Goal: Task Accomplishment & Management: Use online tool/utility

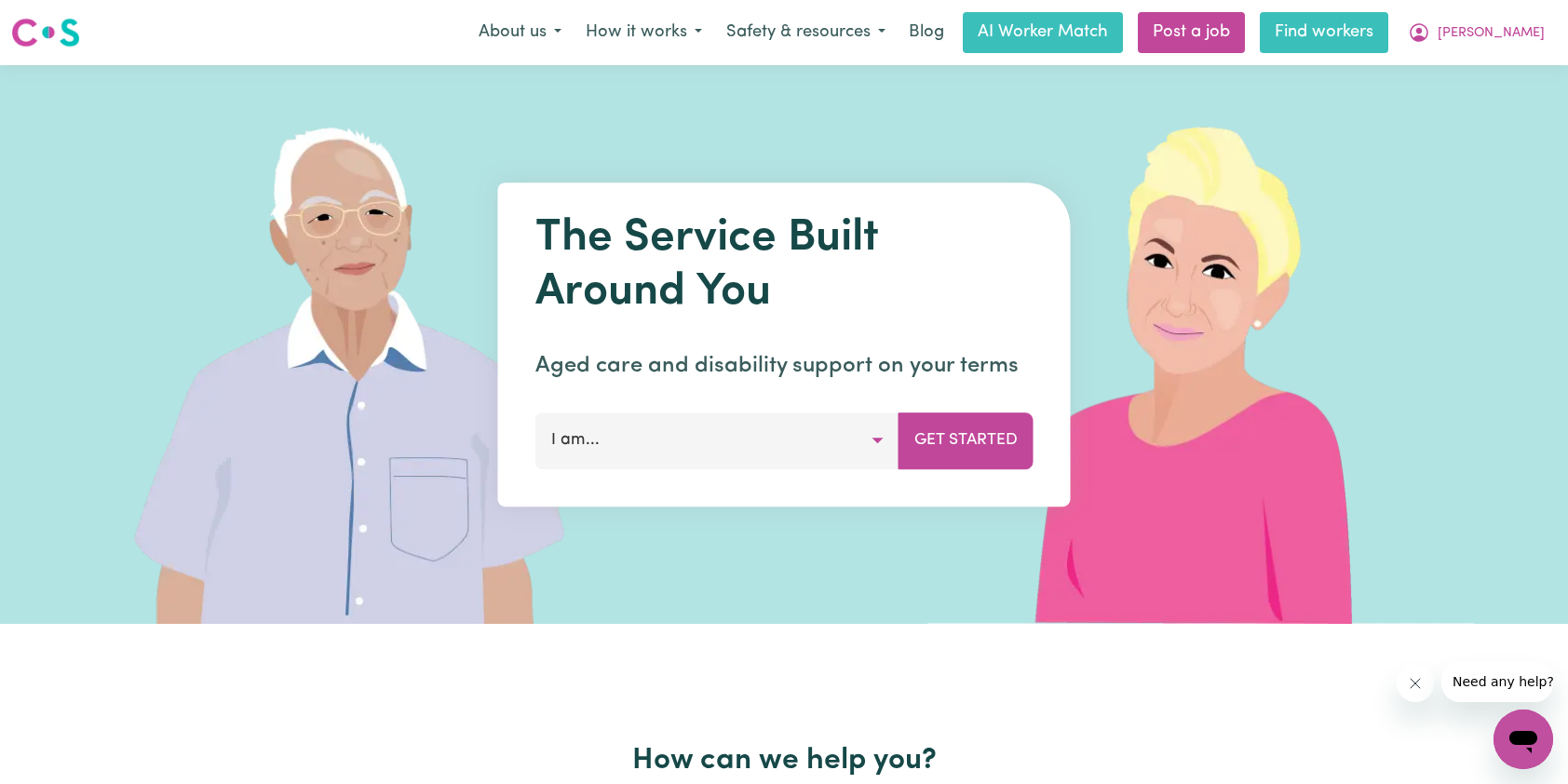
click at [1388, 34] on link "Find workers" at bounding box center [1324, 33] width 128 height 41
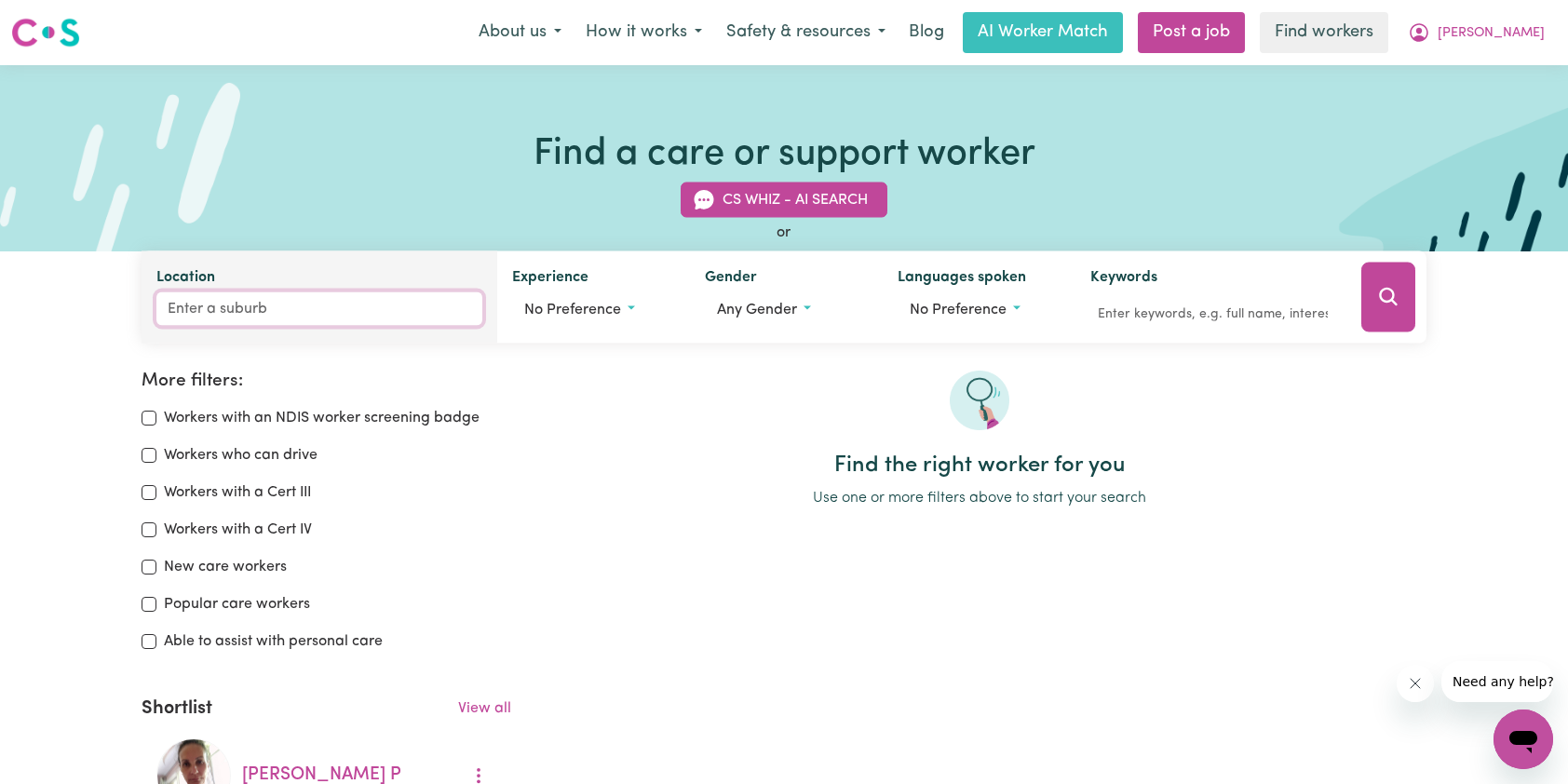
click at [361, 307] on input "Location" at bounding box center [320, 309] width 326 height 34
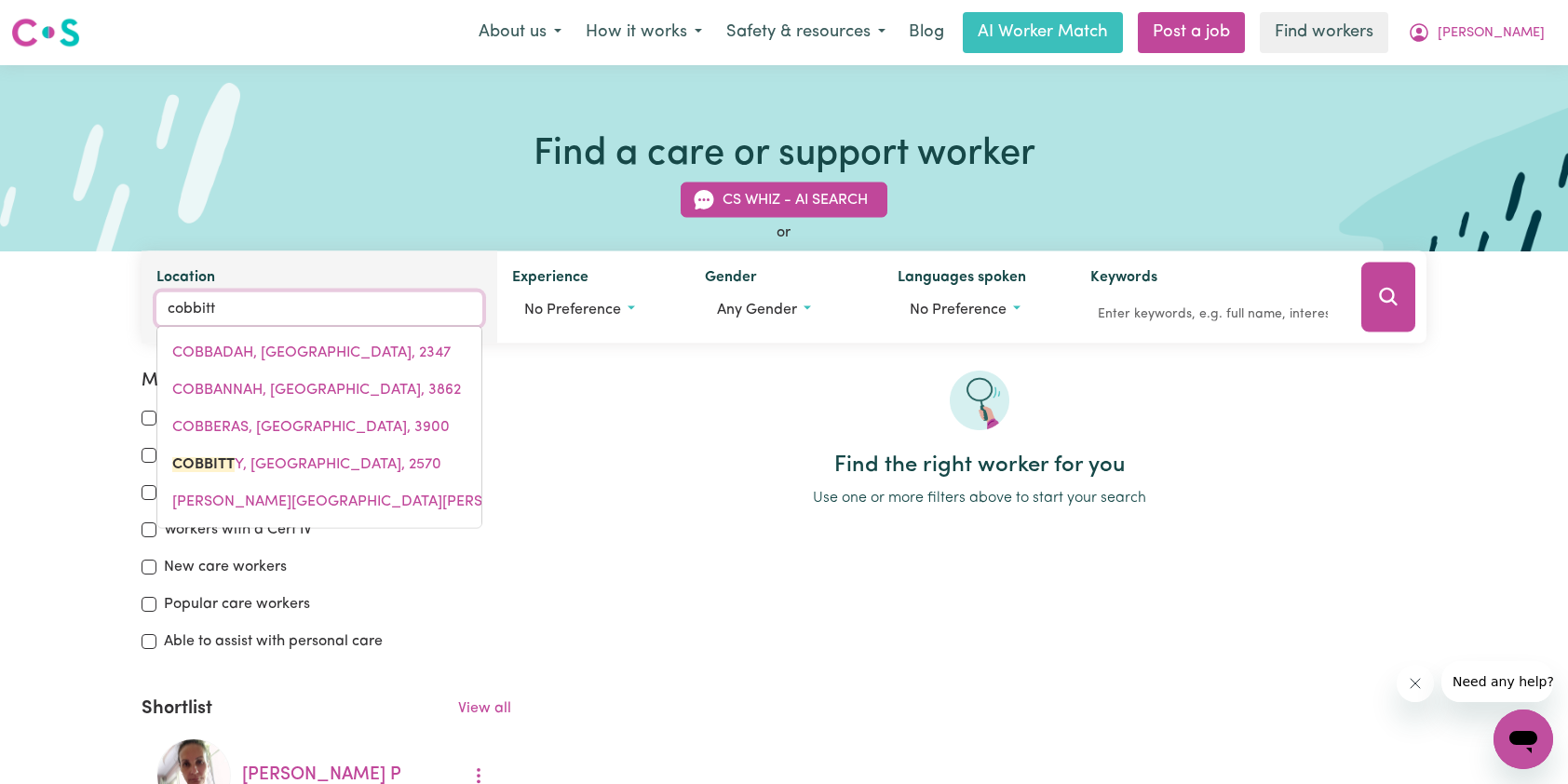
type input "cobbitty"
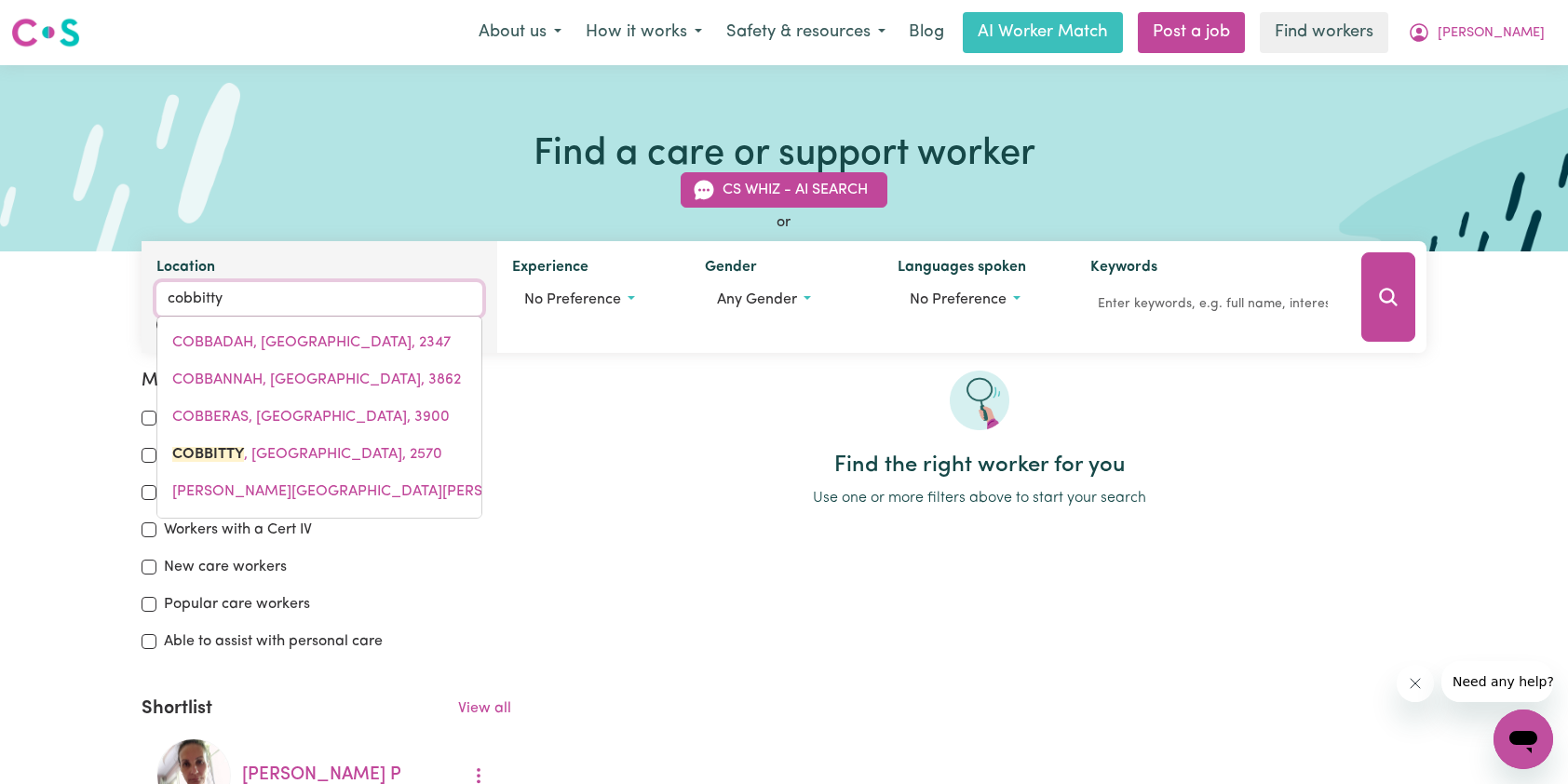
type input "cobbitty, [GEOGRAPHIC_DATA], 2570"
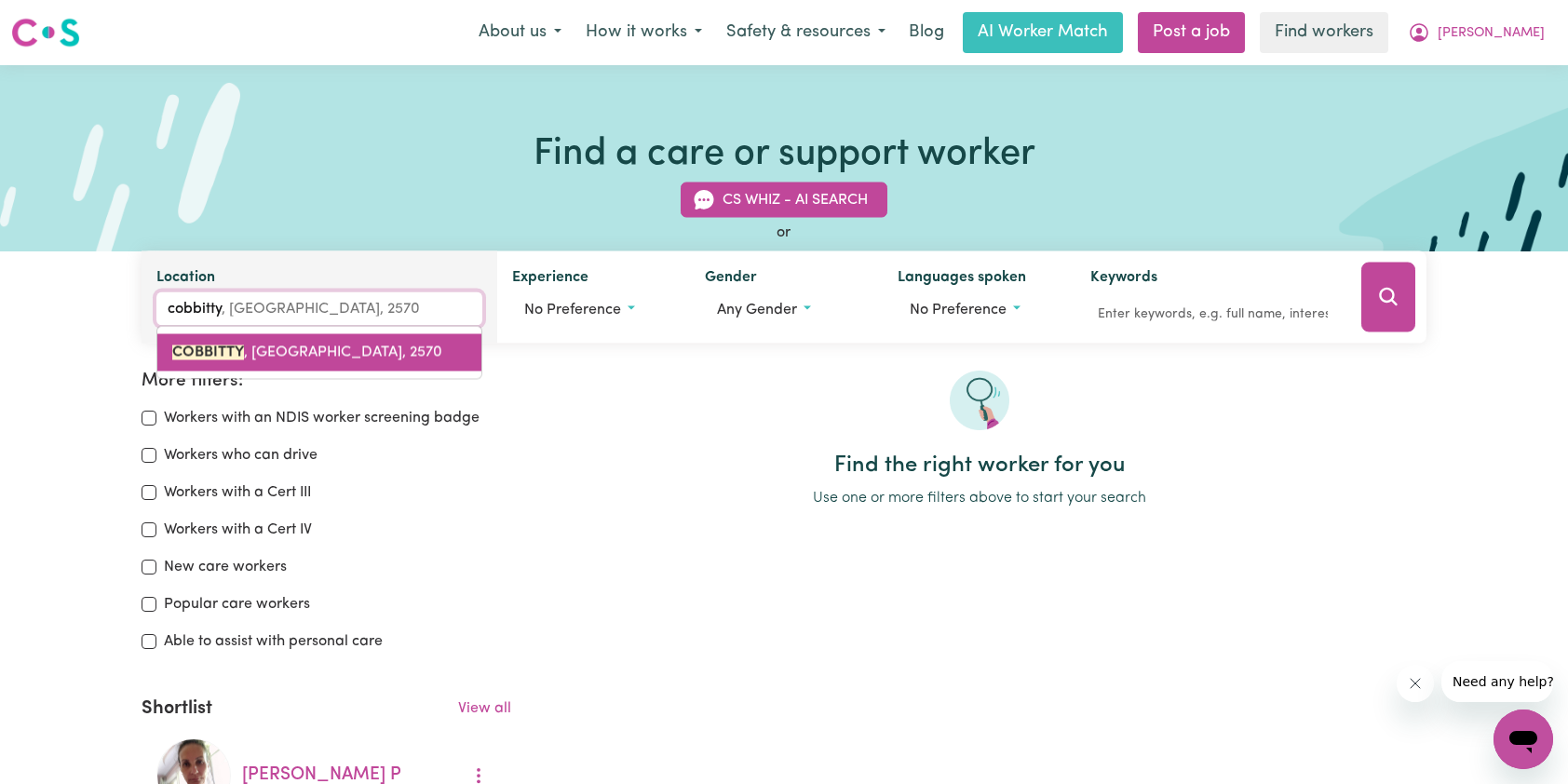
click at [363, 350] on span "COBBITTY , [GEOGRAPHIC_DATA], 2570" at bounding box center [307, 352] width 270 height 14
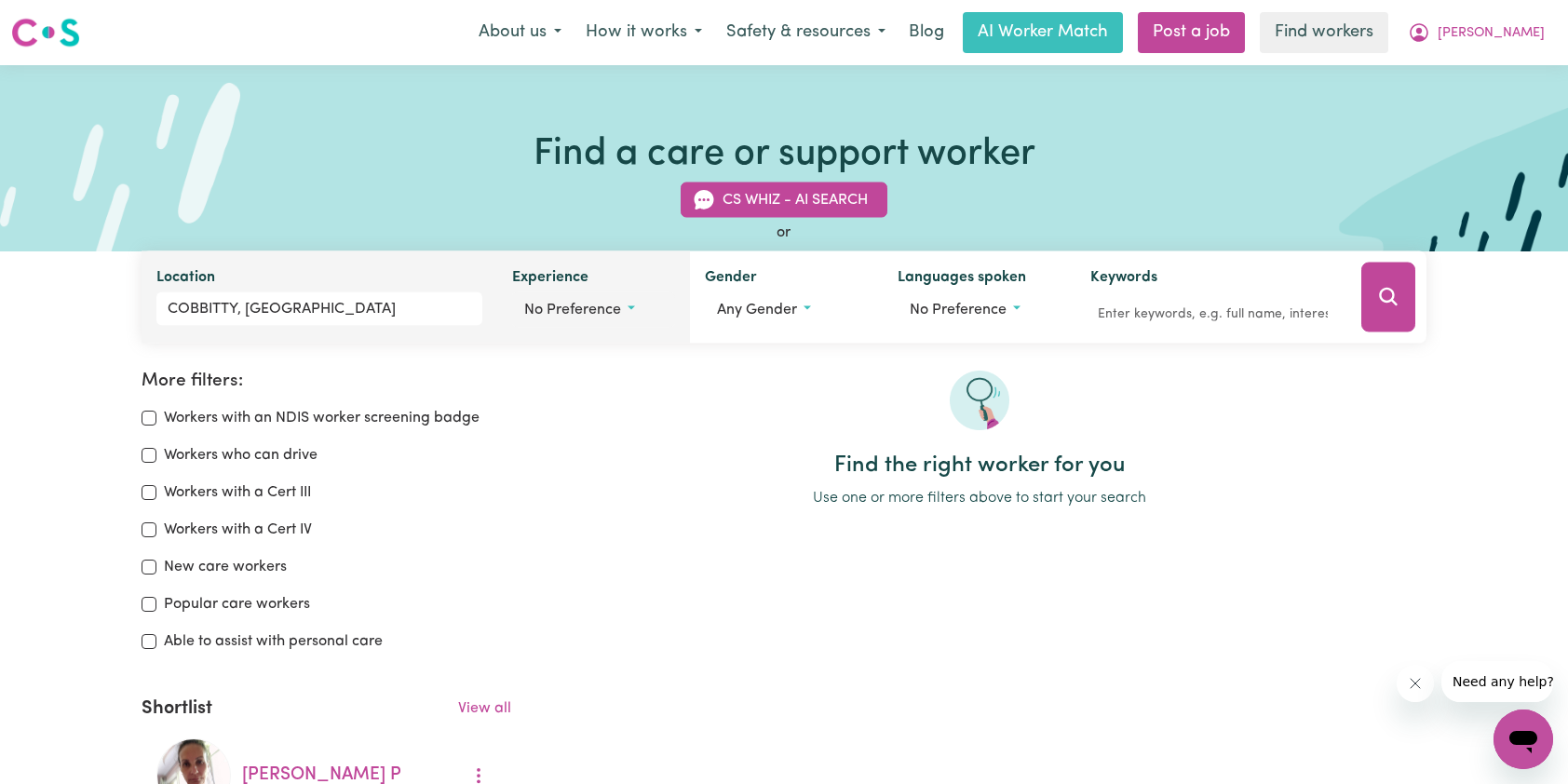
click at [610, 306] on span "No preference" at bounding box center [573, 309] width 97 height 14
click at [592, 389] on label "Aged care" at bounding box center [582, 389] width 71 height 26
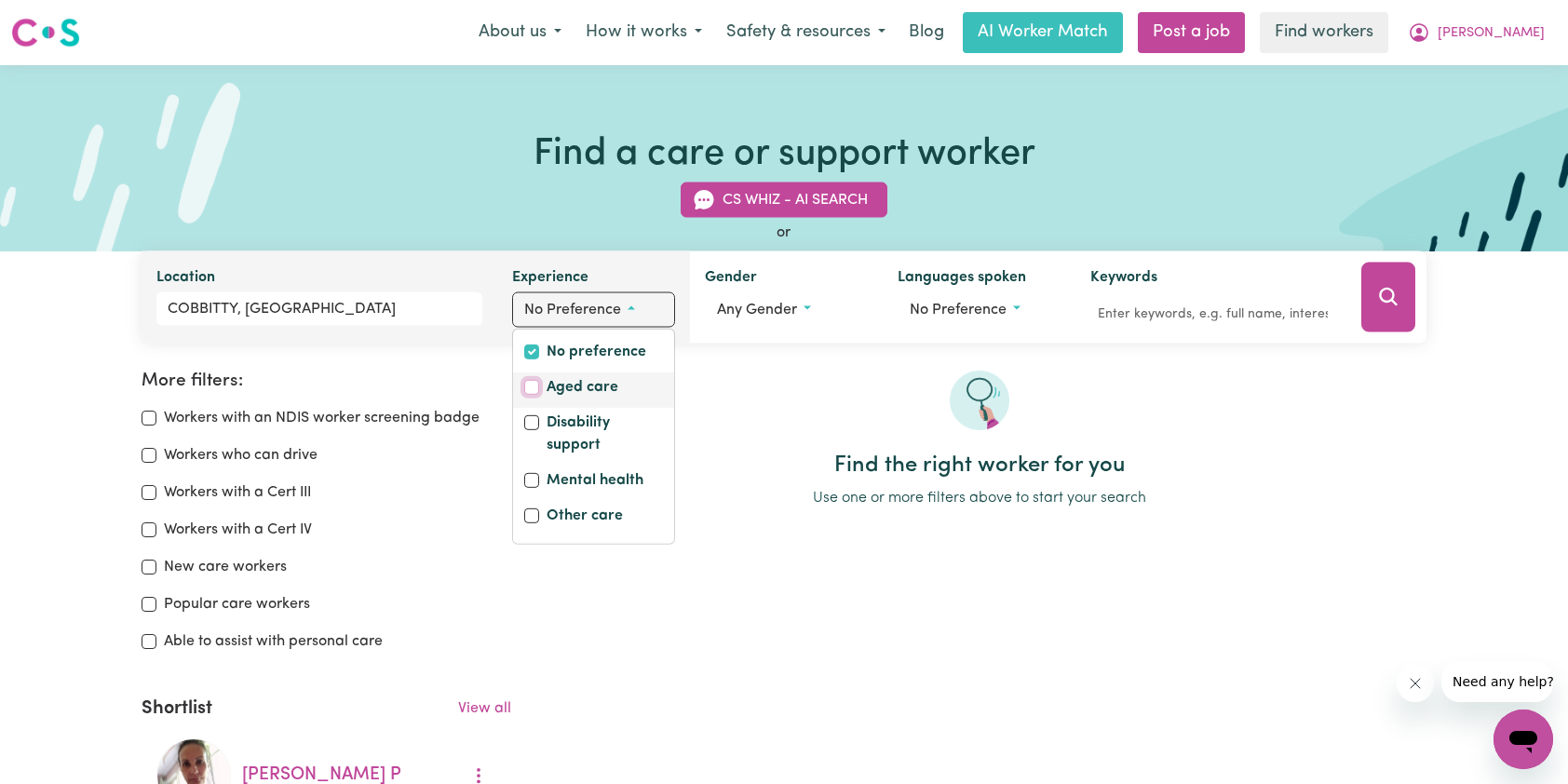
click at [539, 389] on input "Aged care" at bounding box center [531, 386] width 14 height 14
checkbox input "true"
checkbox input "false"
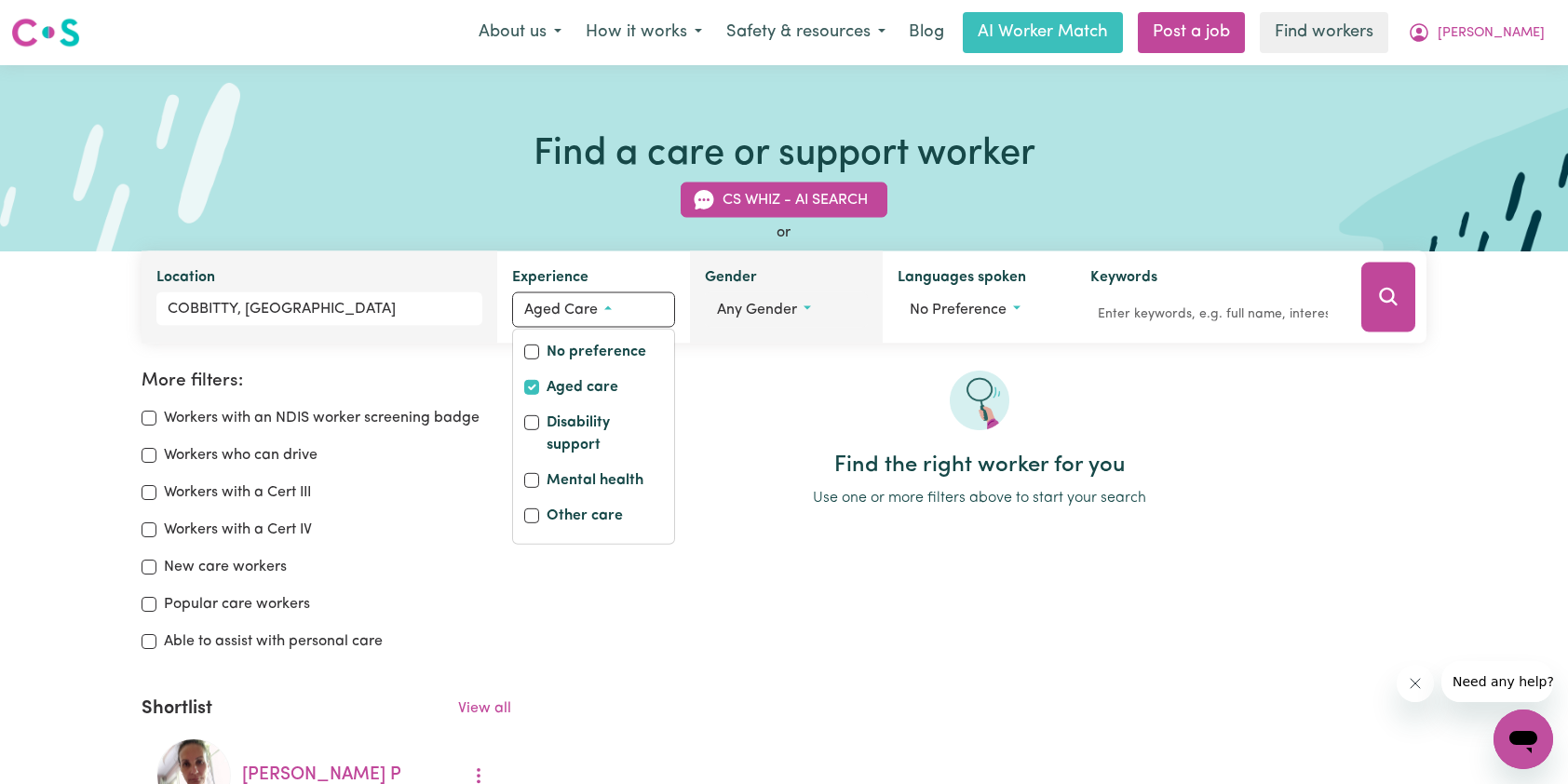
click at [804, 300] on button "Any gender" at bounding box center [786, 310] width 163 height 36
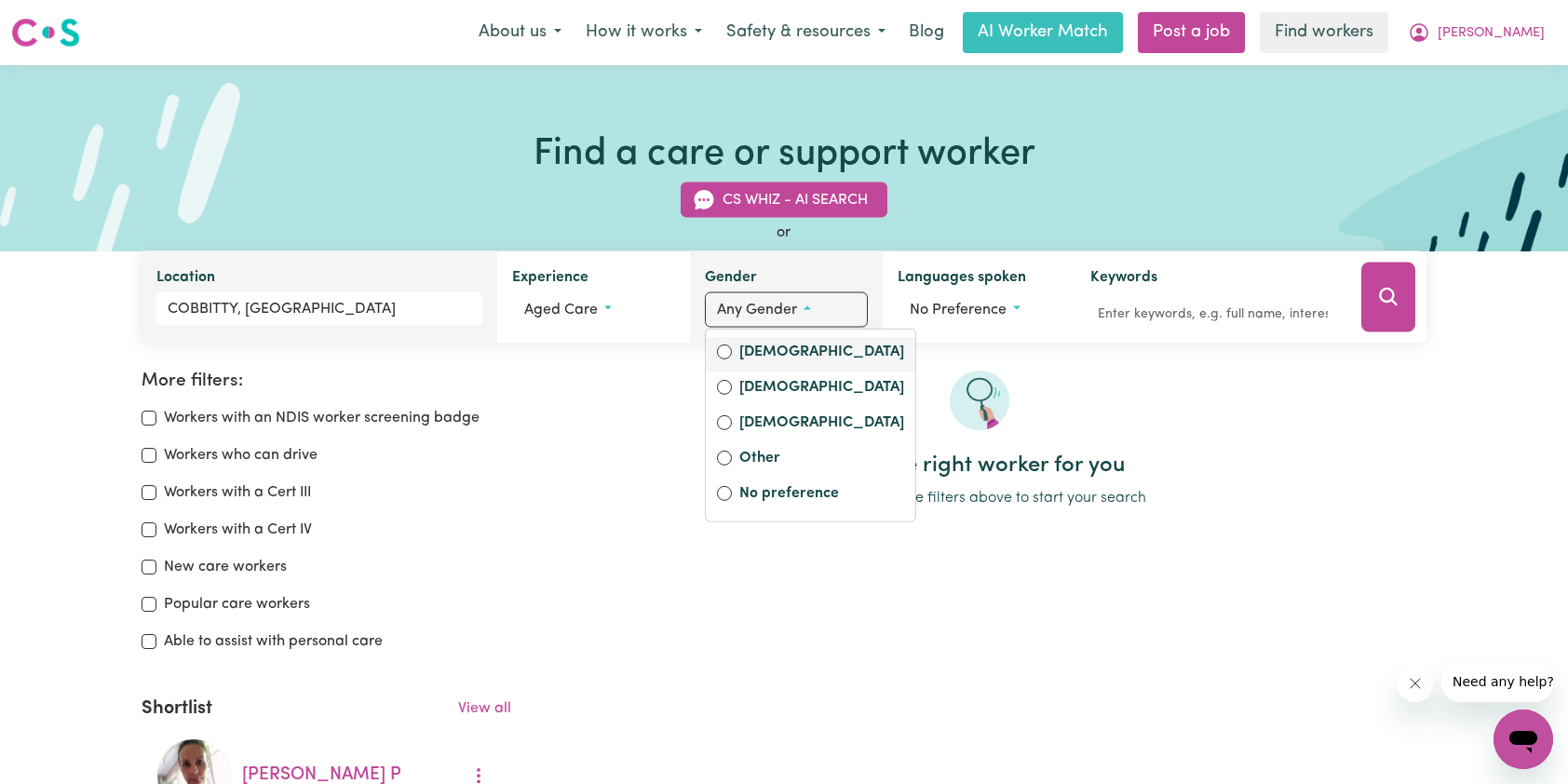
click at [788, 349] on label "[DEMOGRAPHIC_DATA]" at bounding box center [822, 353] width 165 height 26
click at [732, 349] on input "[DEMOGRAPHIC_DATA]" at bounding box center [724, 351] width 14 height 14
radio input "true"
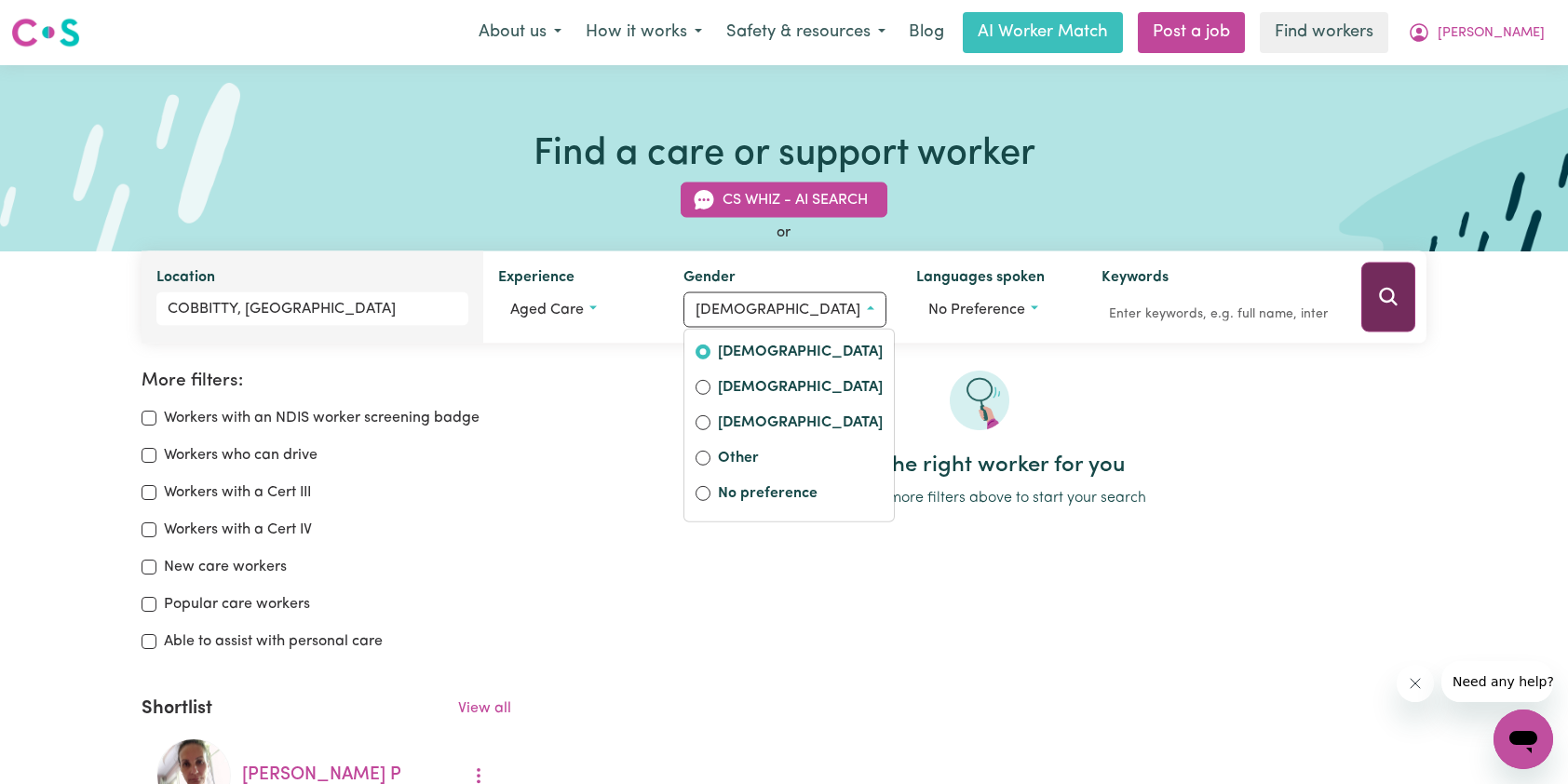
click at [1400, 309] on button "Search" at bounding box center [1388, 297] width 54 height 70
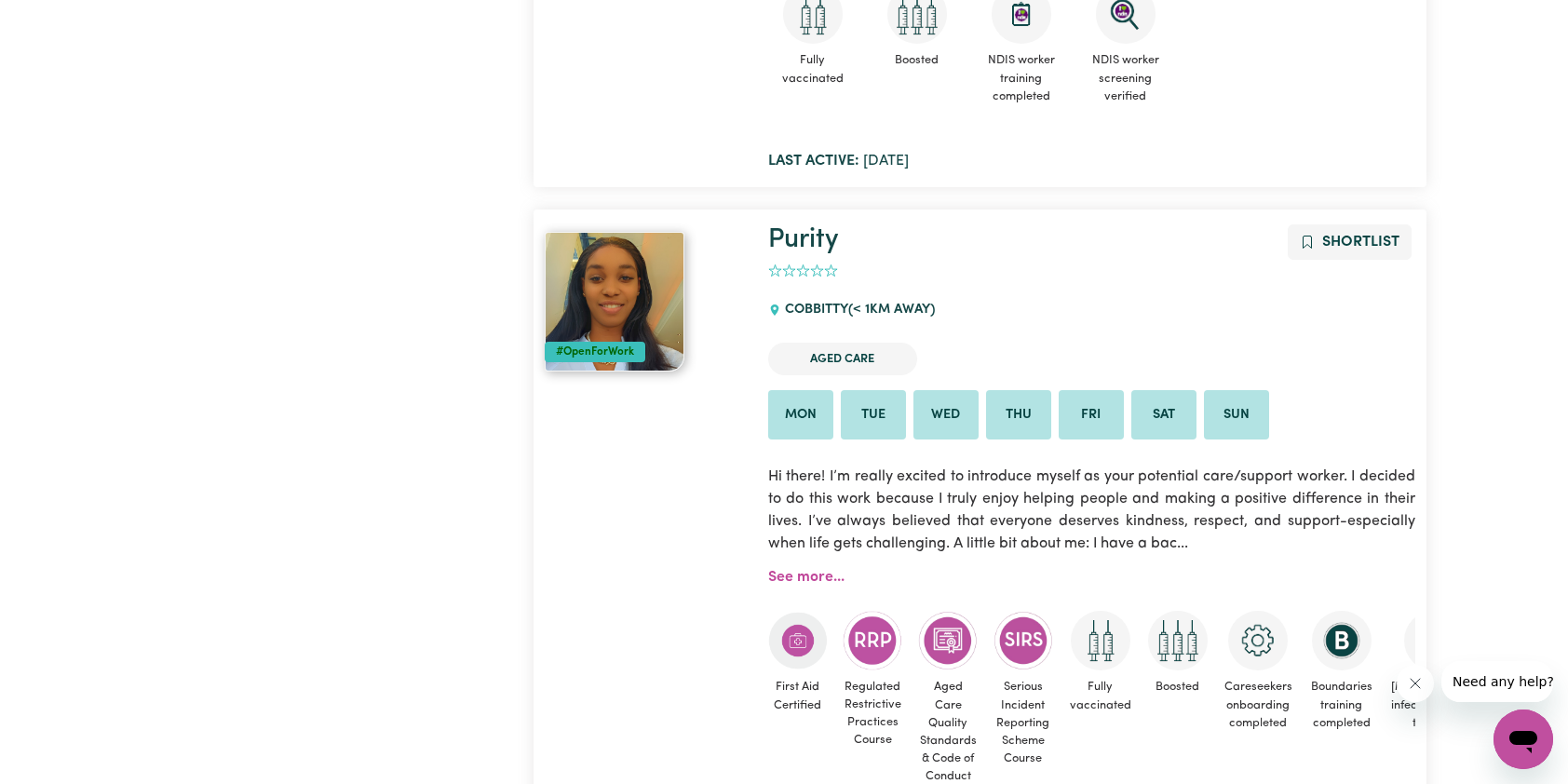
scroll to position [1428, 0]
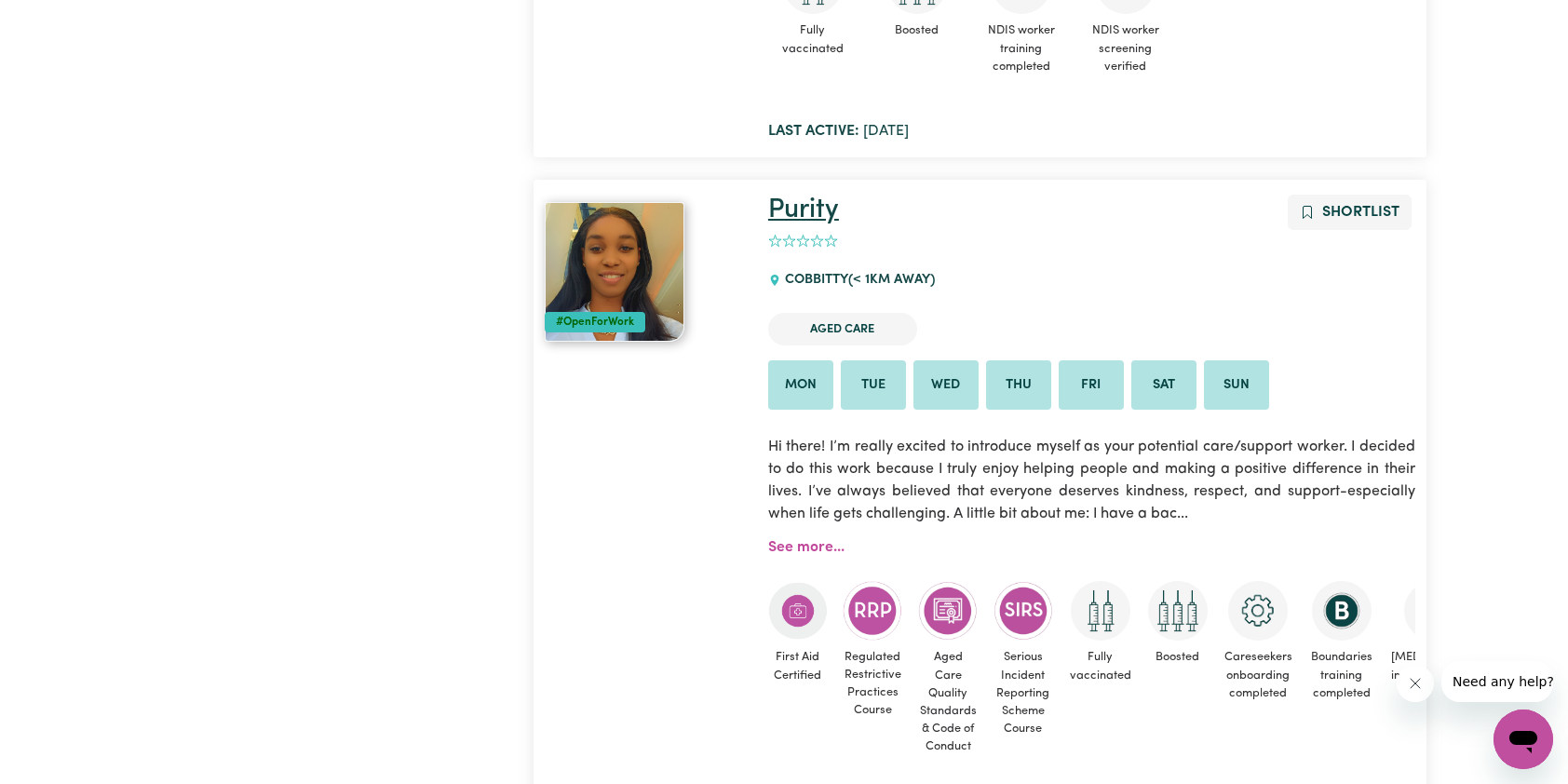
click at [816, 211] on link "Purity" at bounding box center [803, 210] width 70 height 27
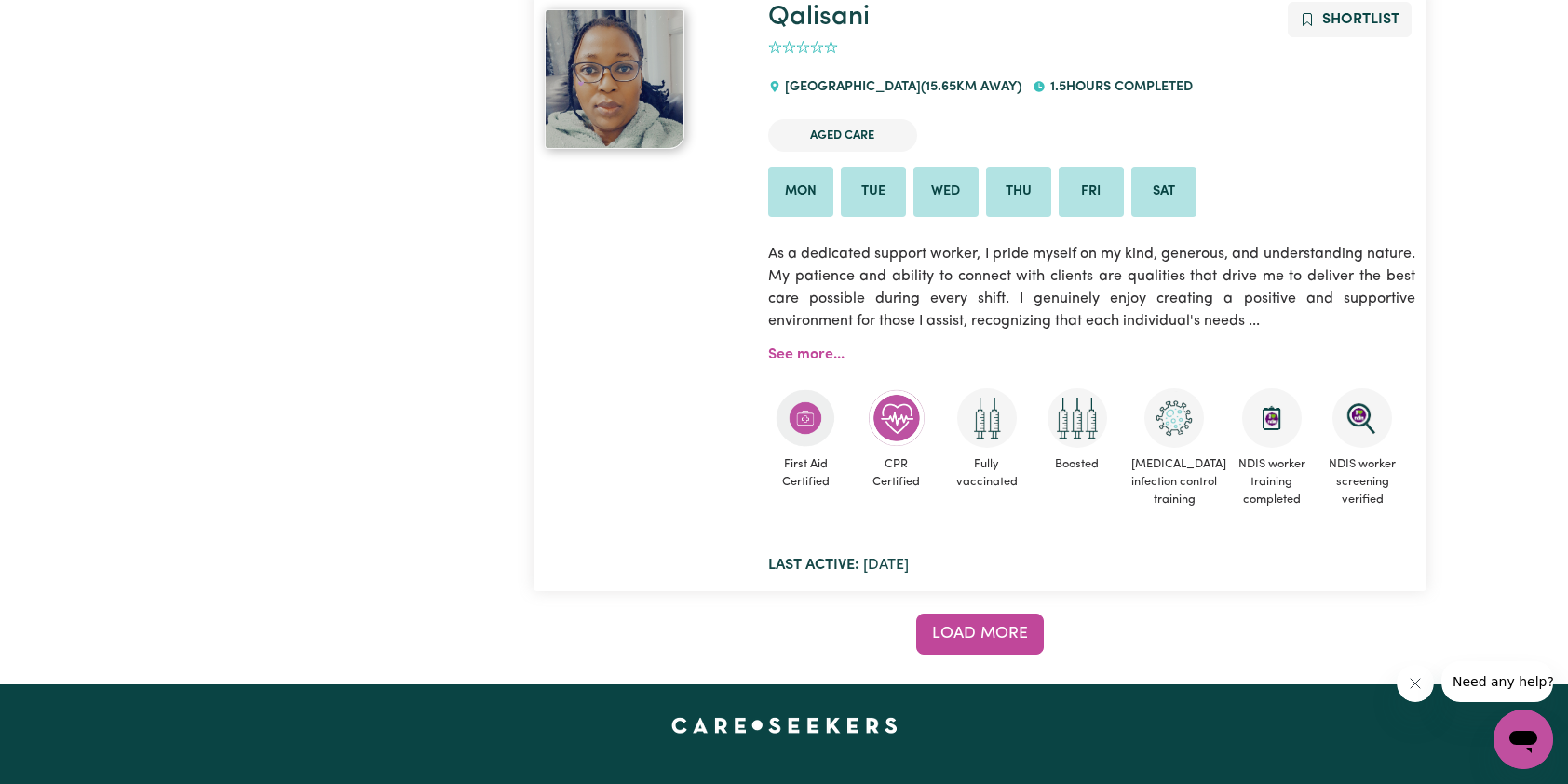
scroll to position [15210, 0]
